Goal: Navigation & Orientation: Go to known website

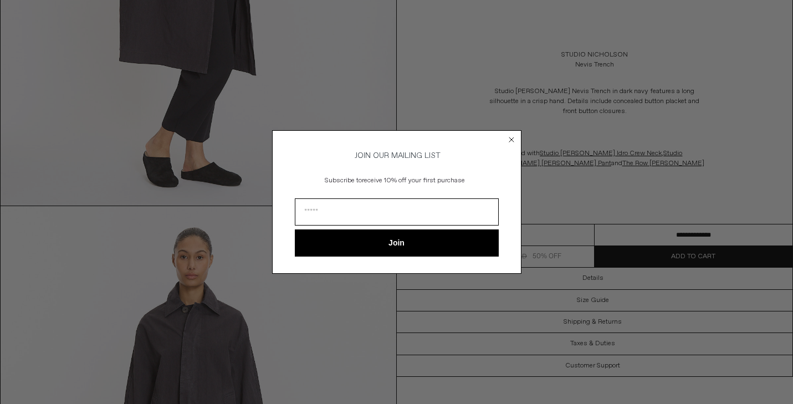
click at [506, 136] on icon "Close dialog" at bounding box center [511, 139] width 11 height 11
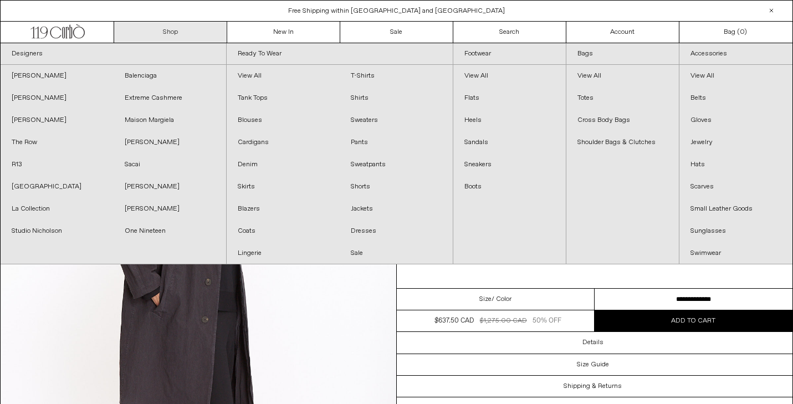
click at [173, 35] on link "Shop" at bounding box center [170, 32] width 113 height 21
